Goal: Find specific page/section: Find specific page/section

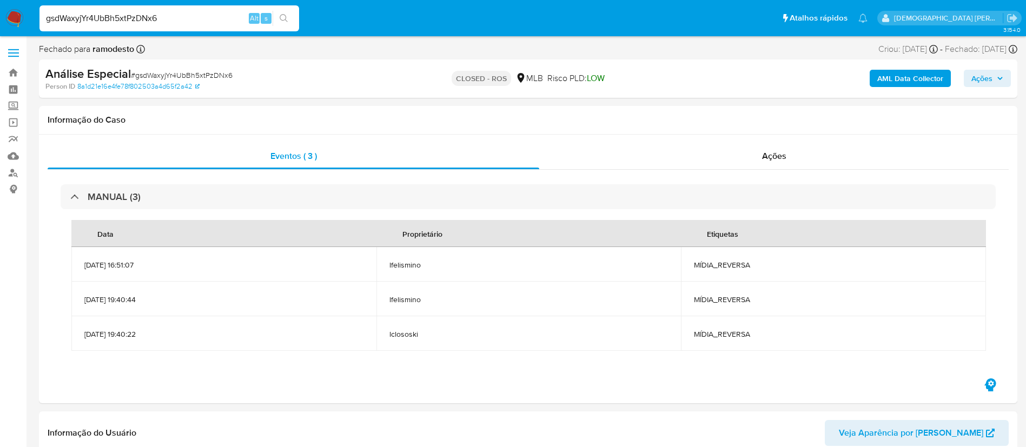
select select "10"
type input "bCpbAFpB5cJzttM19OxF6884"
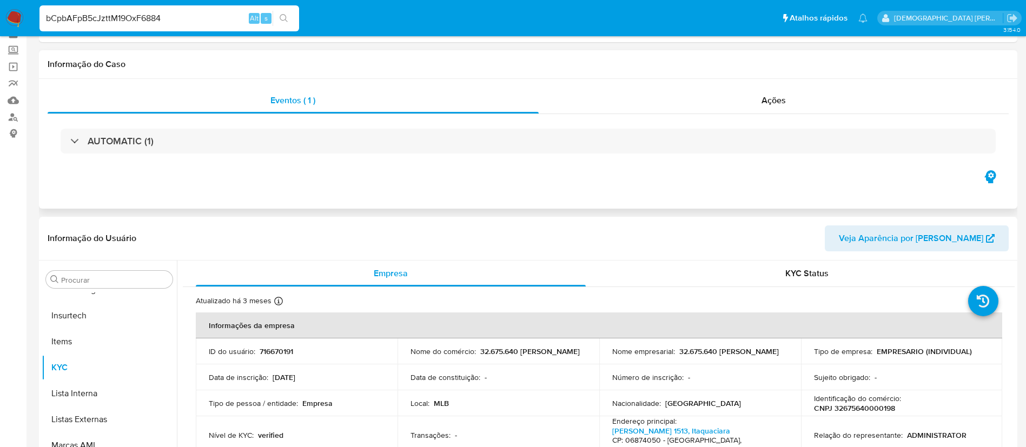
scroll to position [81, 0]
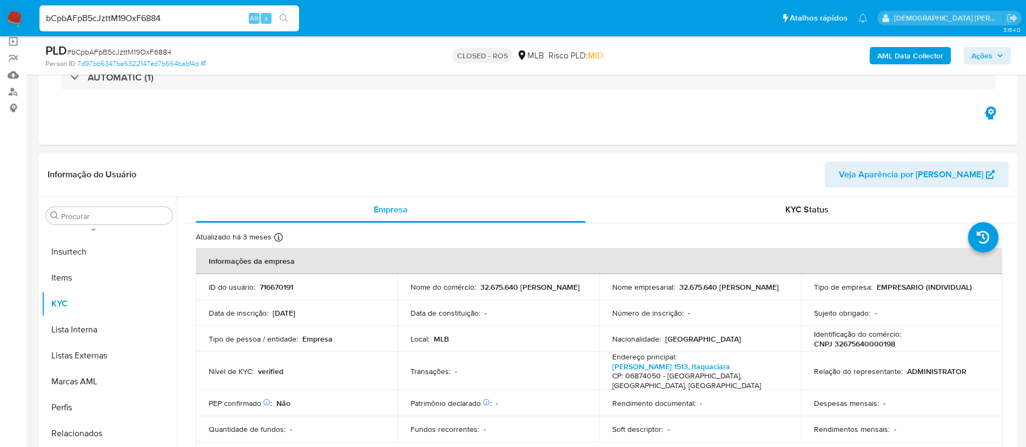
select select "10"
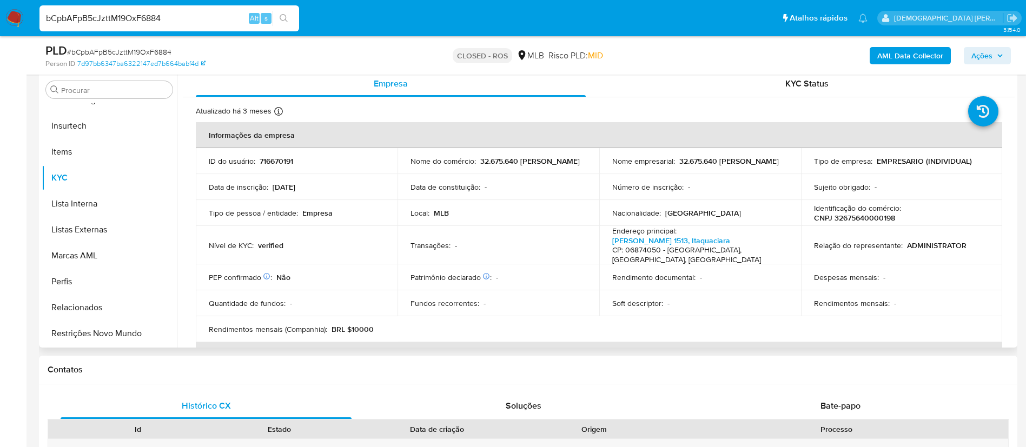
scroll to position [243, 0]
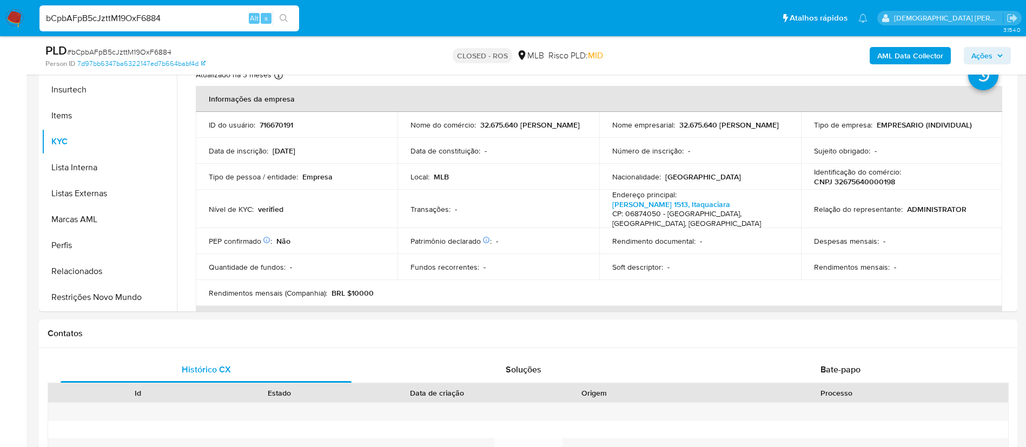
click at [201, 21] on input "bCpbAFpB5cJzttM19OxF6884" at bounding box center [169, 18] width 260 height 14
paste input "7cXN6L53FZHt6Gavuloou9WB"
type input "7cXN6L53FZHt6Gavuloou9WB"
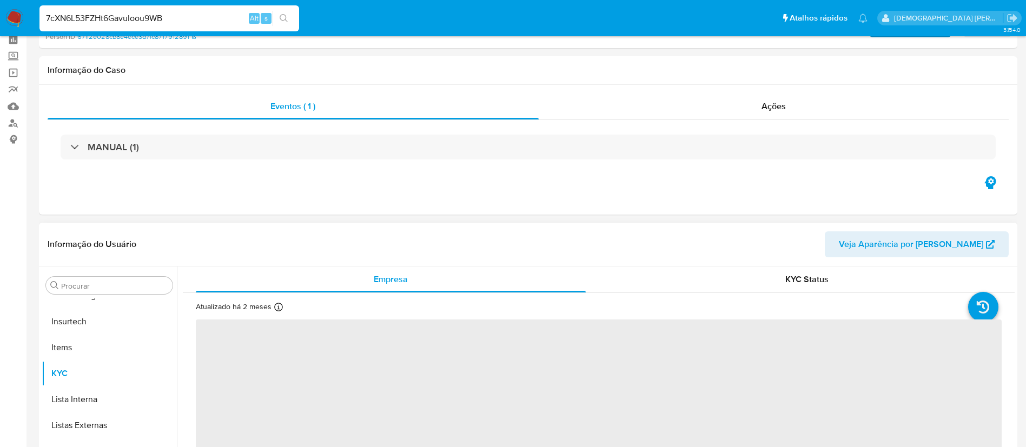
scroll to position [162, 0]
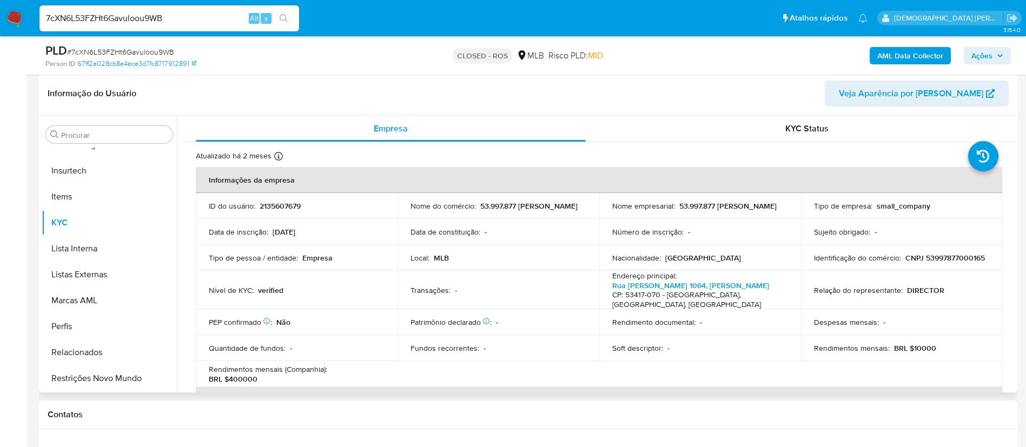
select select "10"
click at [81, 21] on input "7cXN6L53FZHt6Gavuloou9WB" at bounding box center [169, 18] width 260 height 14
paste input "l3zSBxJJvu4hEBvdSsNKhRdT"
type input "l3zSBxJJvu4hEBvdSsNKhRdT"
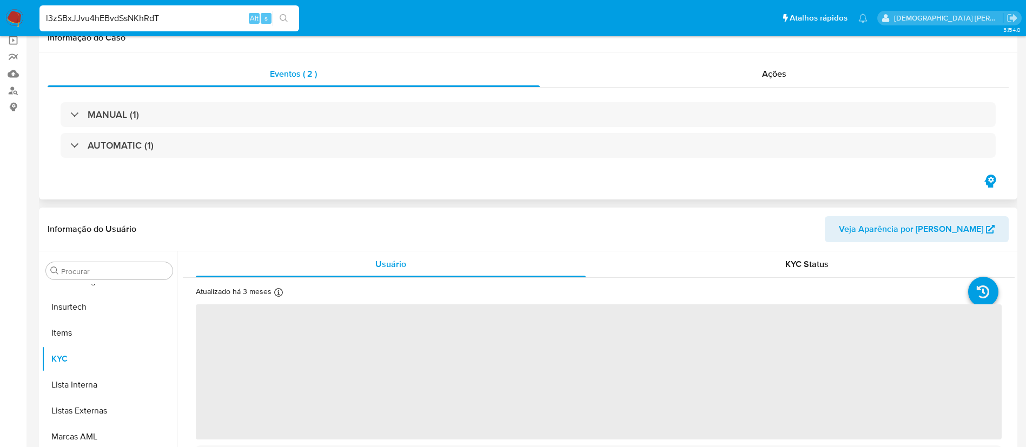
scroll to position [162, 0]
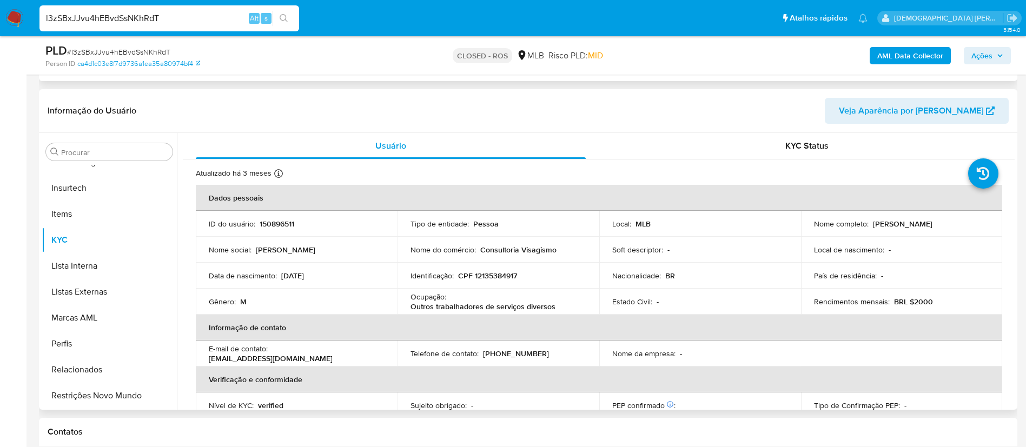
select select "10"
click at [192, 19] on input "l3zSBxJJvu4hEBvdSsNKhRdT" at bounding box center [169, 18] width 260 height 14
paste input "PtVoDvthsbhnrXHJUE6gmOS1"
type input "PtVoDvthsbhnrXHJUE6gmOS1"
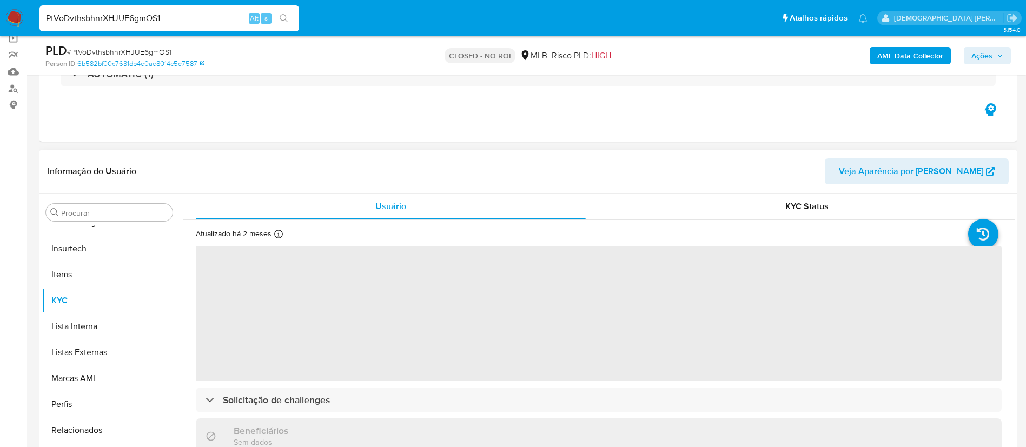
scroll to position [162, 0]
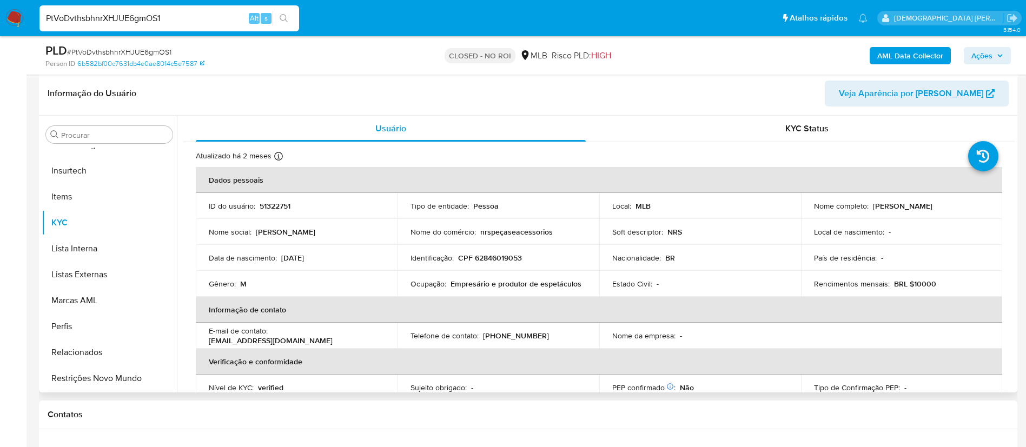
select select "10"
